Goal: Information Seeking & Learning: Check status

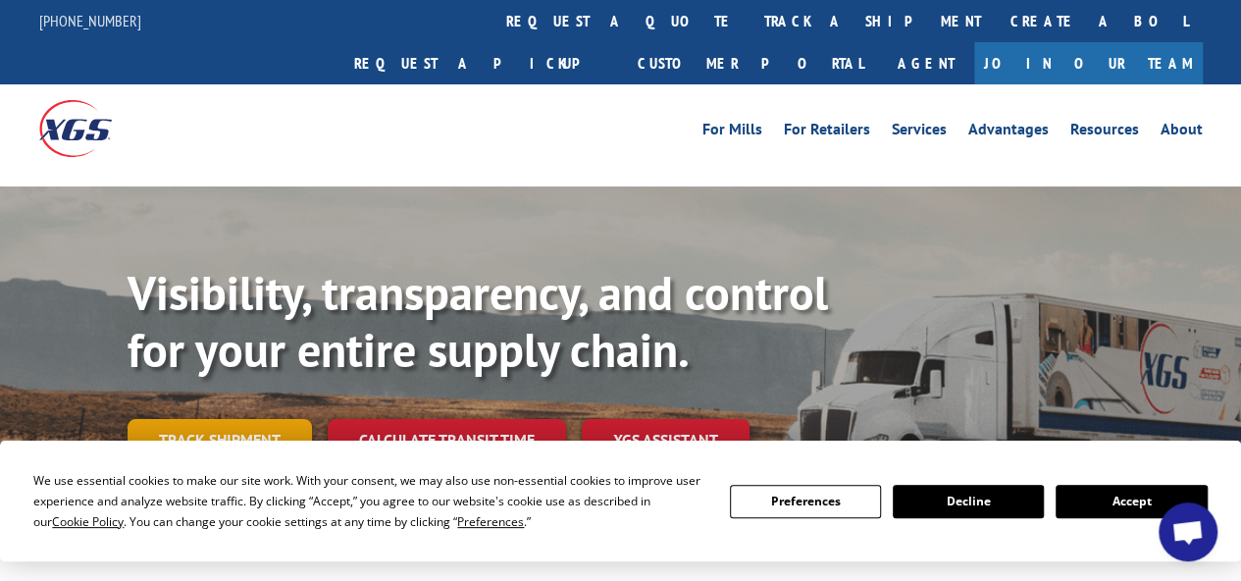
click at [204, 419] on link "Track shipment" at bounding box center [220, 439] width 184 height 41
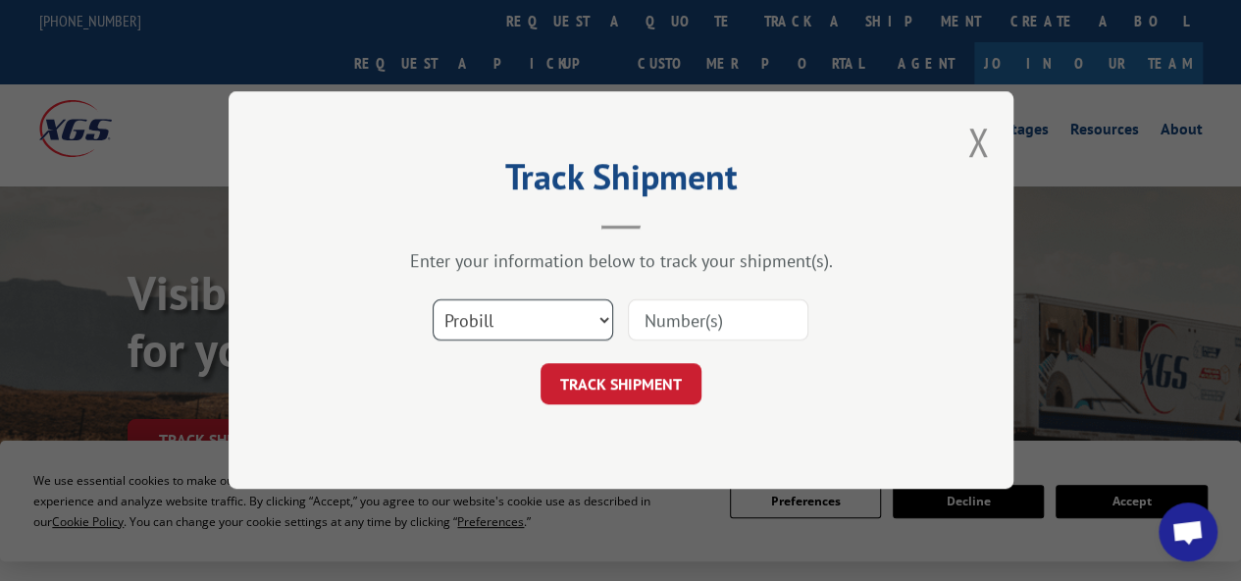
click at [598, 315] on select "Select category... Probill BOL PO" at bounding box center [523, 320] width 181 height 41
select select "bol"
click at [433, 300] on select "Select category... Probill BOL PO" at bounding box center [523, 320] width 181 height 41
click at [701, 325] on input at bounding box center [718, 320] width 181 height 41
click at [725, 578] on div "Track Shipment Enter your information below to track your shipment(s). Select c…" at bounding box center [620, 290] width 1241 height 581
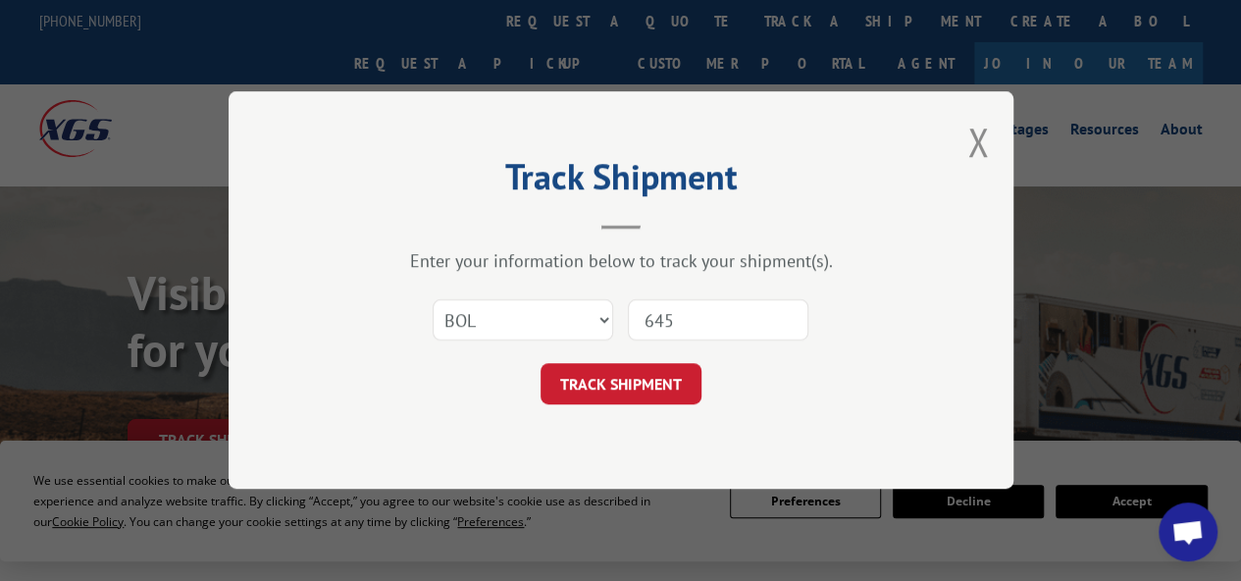
click at [704, 328] on input "645" at bounding box center [718, 320] width 181 height 41
type input "645057"
click button "TRACK SHIPMENT" at bounding box center [621, 384] width 161 height 41
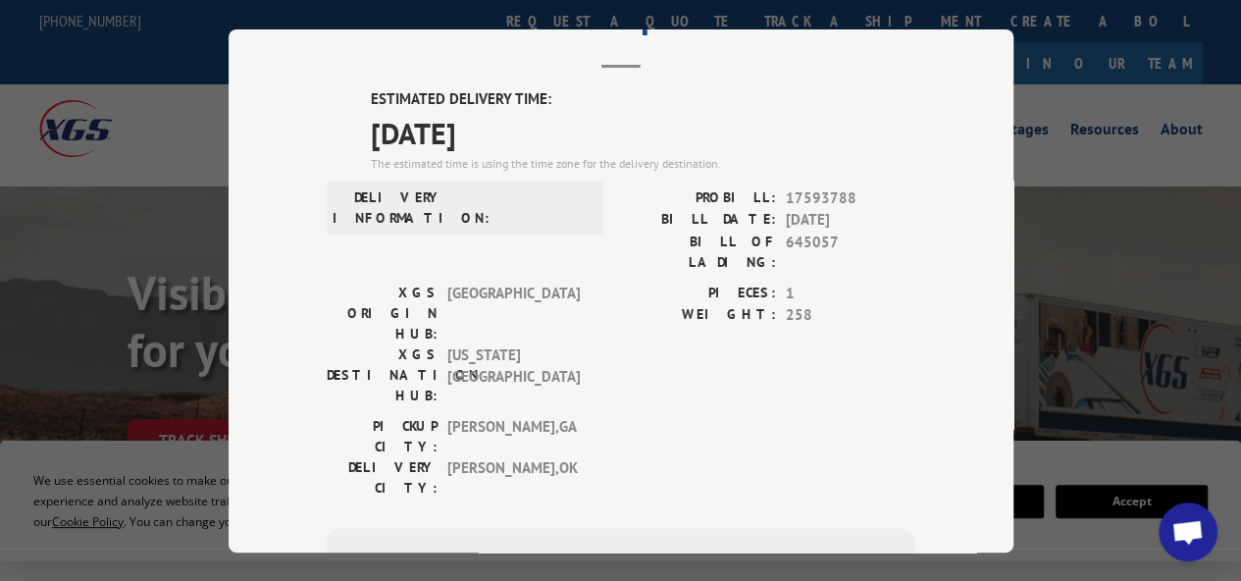
scroll to position [98, 0]
